Goal: Information Seeking & Learning: Learn about a topic

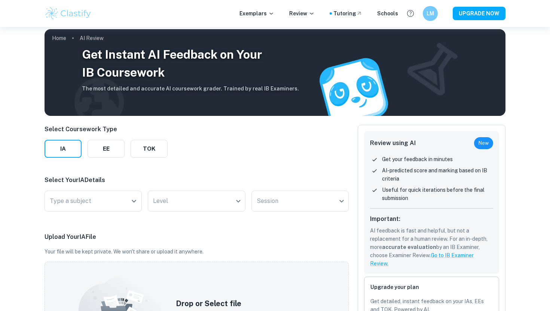
scroll to position [7, 0]
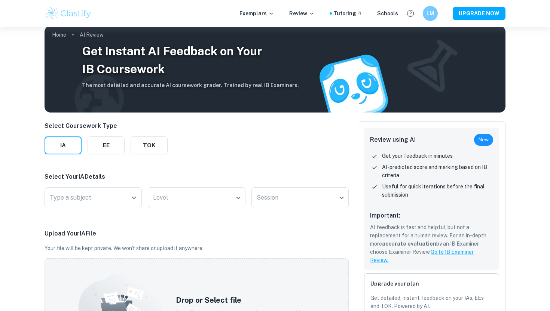
click at [88, 198] on input "Type a subject" at bounding box center [87, 198] width 79 height 14
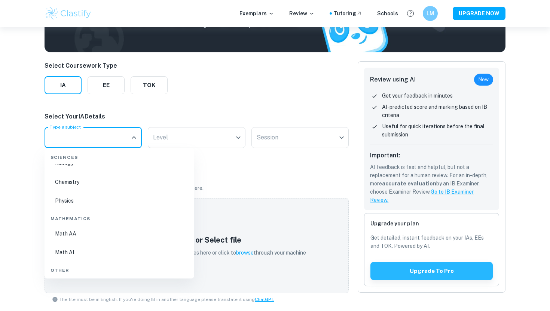
scroll to position [264, 0]
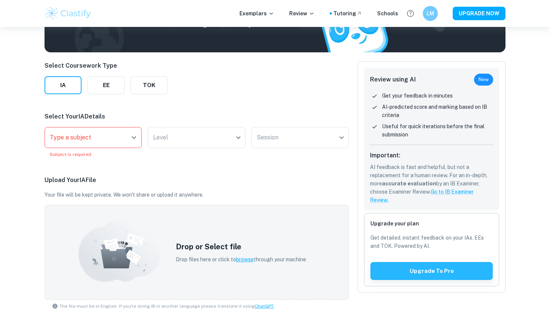
click at [220, 83] on div "Select Coursework Type IA EE TOK Select Your IA Details Type a subject Type a s…" at bounding box center [196, 246] width 304 height 371
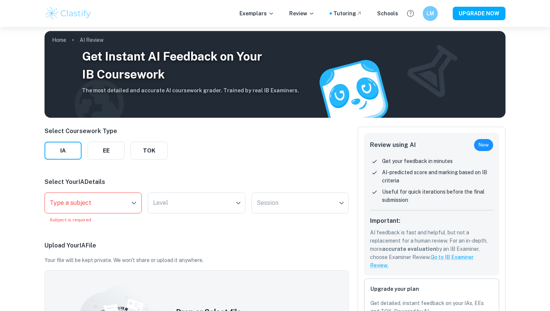
scroll to position [0, 0]
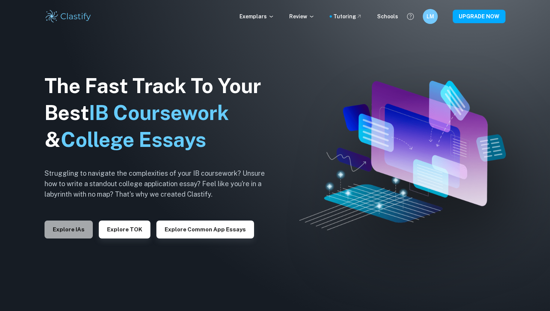
click at [74, 225] on button "Explore IAs" at bounding box center [68, 230] width 48 height 18
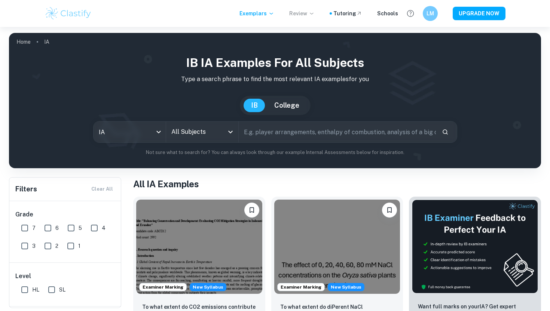
click at [312, 16] on icon at bounding box center [311, 13] width 6 height 6
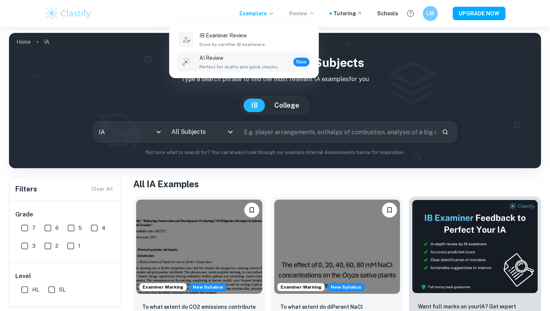
click at [278, 64] on div "AI Review Perfect for drafts and quick checks. New" at bounding box center [254, 62] width 110 height 16
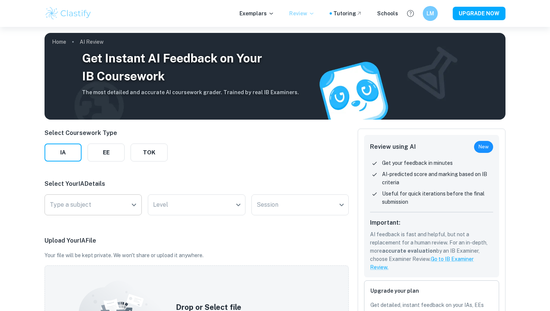
click at [99, 213] on div "Type a subject" at bounding box center [92, 204] width 97 height 21
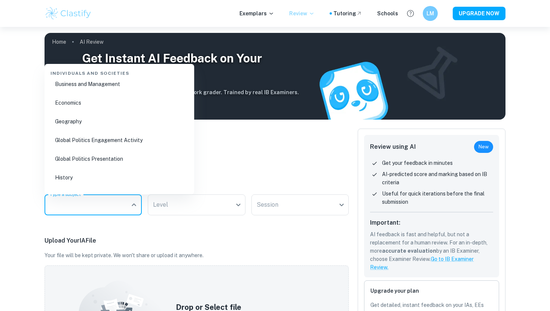
scroll to position [90, 0]
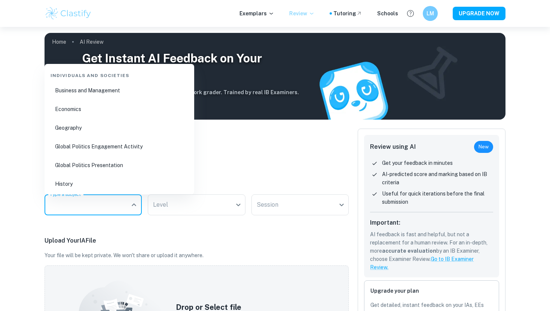
type input "a"
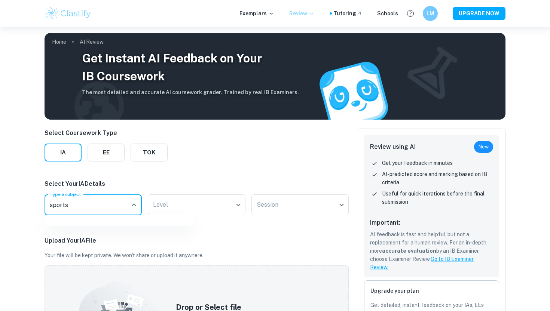
type input "sports"
